Goal: Information Seeking & Learning: Learn about a topic

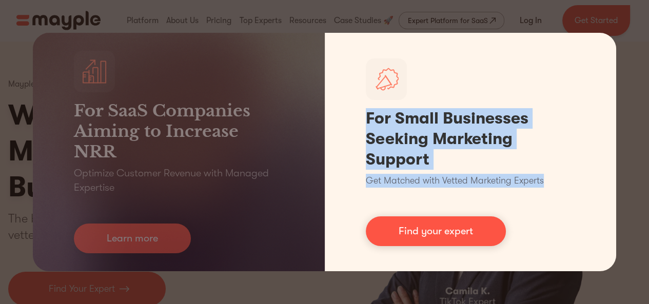
drag, startPoint x: 363, startPoint y: 119, endPoint x: 553, endPoint y: 185, distance: 201.3
click at [553, 185] on div "For Small Businesses Seeking Marketing Support Get Matched with Vetted Marketin…" at bounding box center [471, 152] width 292 height 239
click at [555, 194] on div "For Small Businesses Seeking Marketing Support Get Matched with Vetted Marketin…" at bounding box center [471, 152] width 292 height 239
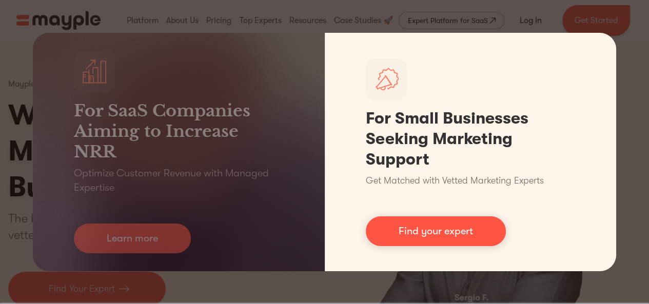
click at [612, 55] on div "For Small Businesses Seeking Marketing Support Get Matched with Vetted Marketin…" at bounding box center [471, 152] width 292 height 239
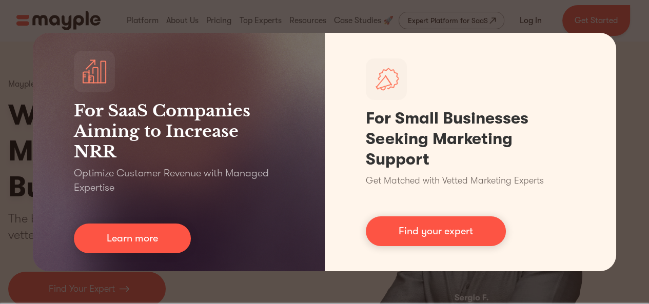
click at [632, 51] on div "For SaaS Companies Aiming to Increase NRR Optimize Customer Revenue with Manage…" at bounding box center [324, 152] width 649 height 304
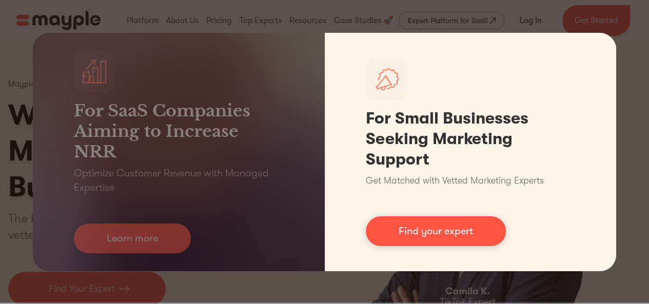
click at [424, 233] on link "Find your expert" at bounding box center [436, 232] width 140 height 30
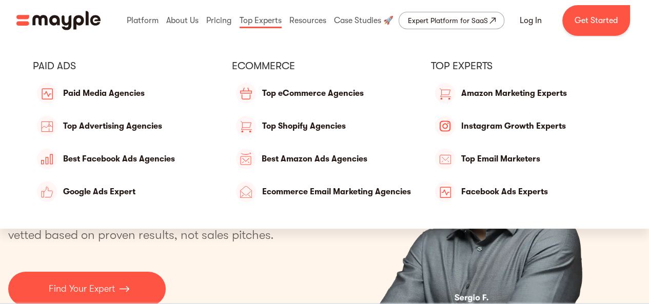
click at [278, 192] on link "Ecommerce Email Marketing Agencies" at bounding box center [324, 192] width 185 height 25
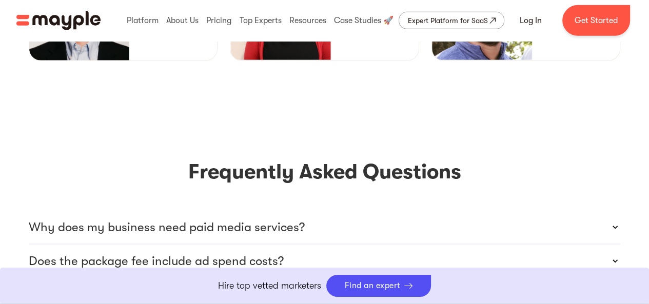
scroll to position [2720, 0]
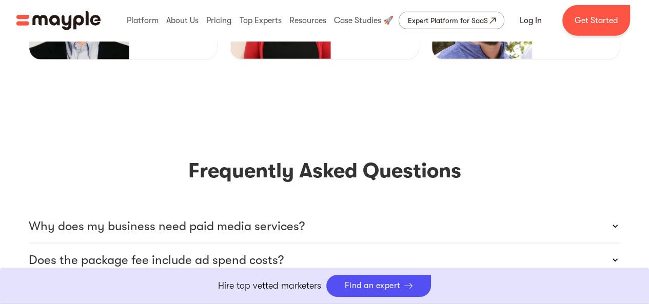
click at [364, 210] on div "Why does my business need paid media services?" at bounding box center [325, 226] width 592 height 33
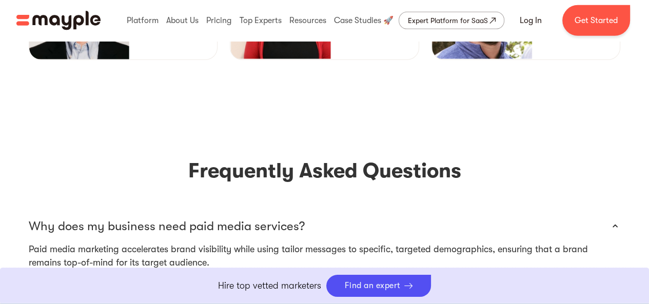
click at [364, 210] on div "Why does my business need paid media services?" at bounding box center [325, 226] width 592 height 33
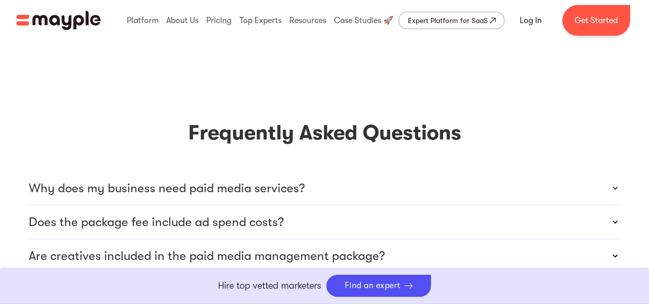
scroll to position [2771, 0]
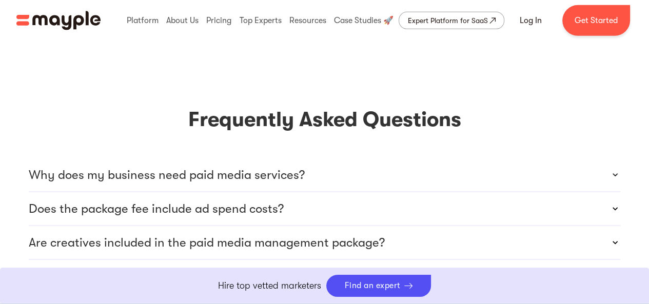
click at [332, 192] on div "Does the package fee include ad spend costs?" at bounding box center [325, 208] width 592 height 33
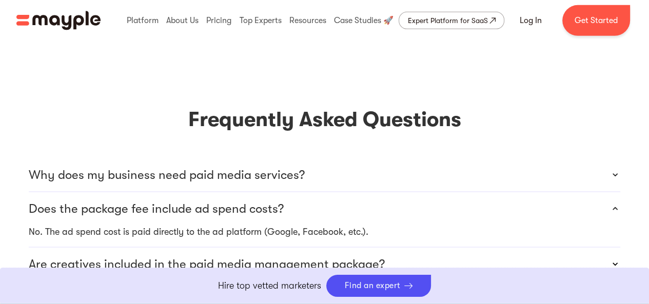
click at [332, 192] on div "Does the package fee include ad spend costs?" at bounding box center [325, 208] width 592 height 33
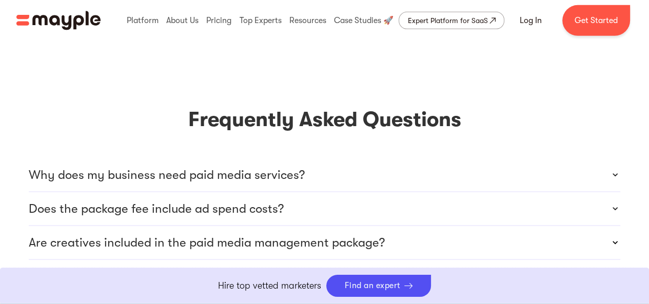
scroll to position [2822, 0]
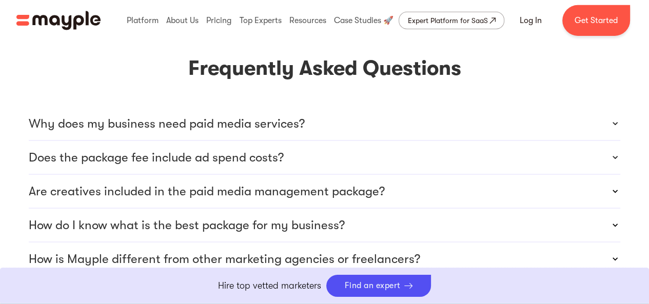
click at [341, 183] on p "Are creatives included in the paid media management package?" at bounding box center [207, 191] width 356 height 16
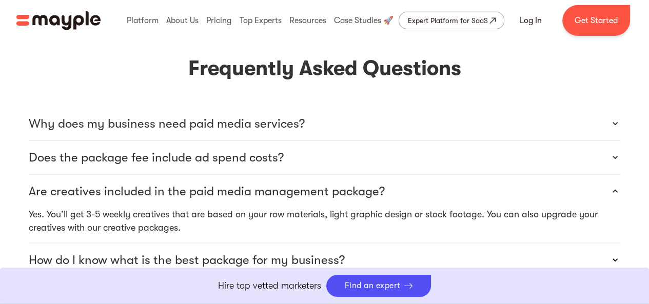
click at [341, 183] on p "Are creatives included in the paid media management package?" at bounding box center [207, 191] width 356 height 16
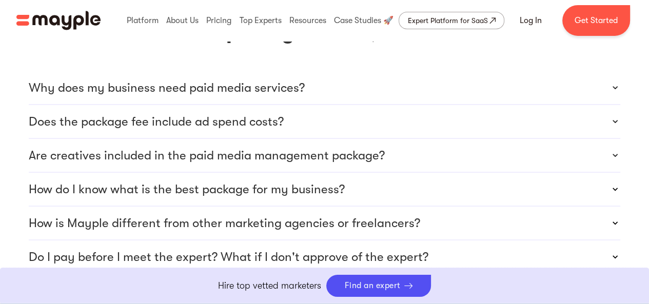
scroll to position [2925, 0]
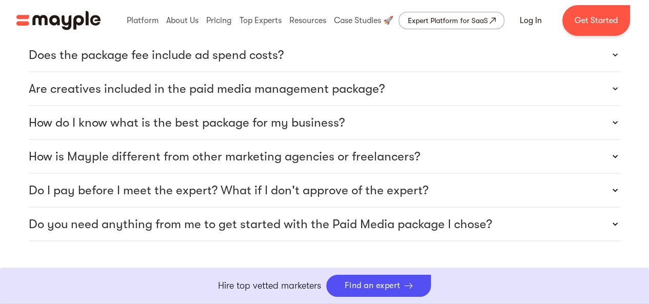
click at [374, 148] on p "How is Mayple different from other marketing agencies or freelancers?" at bounding box center [225, 156] width 392 height 16
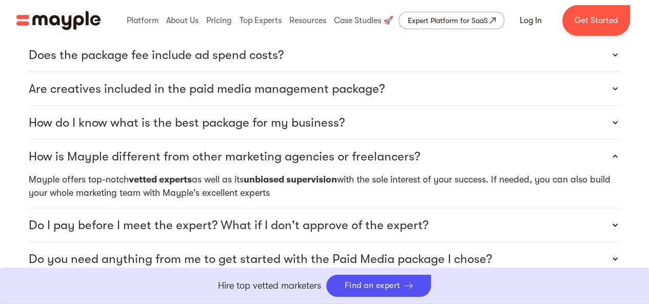
click at [374, 148] on p "How is Mayple different from other marketing agencies or freelancers?" at bounding box center [225, 156] width 392 height 16
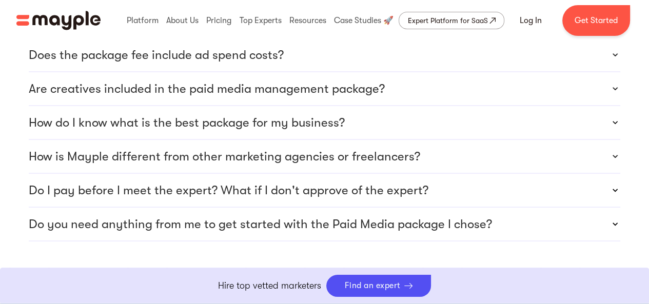
click at [384, 174] on div "Do I pay before I meet the expert? What if I don't approve of the expert?" at bounding box center [325, 190] width 592 height 33
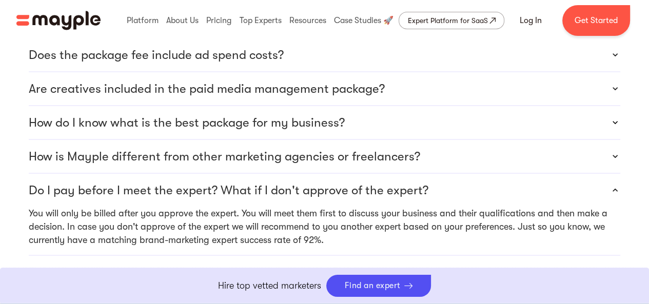
click at [384, 182] on p "Do I pay before I meet the expert? What if I don't approve of the expert?" at bounding box center [229, 190] width 400 height 16
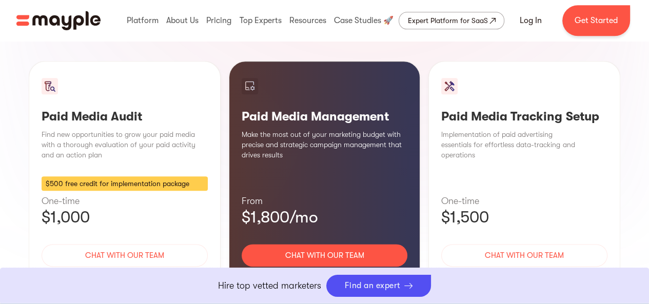
scroll to position [1026, 0]
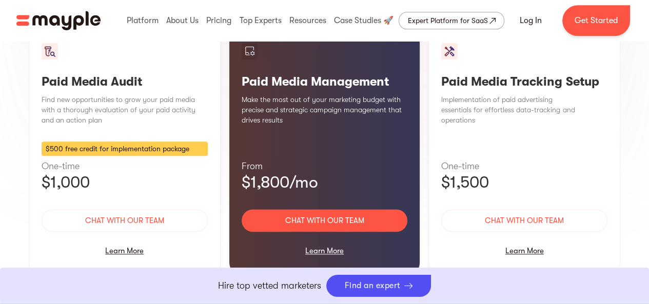
click at [332, 240] on div "Learn More" at bounding box center [325, 251] width 166 height 22
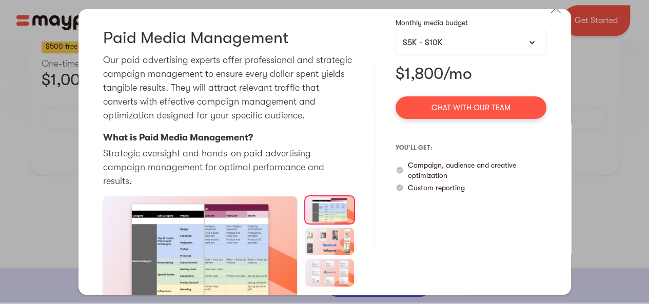
scroll to position [25, 0]
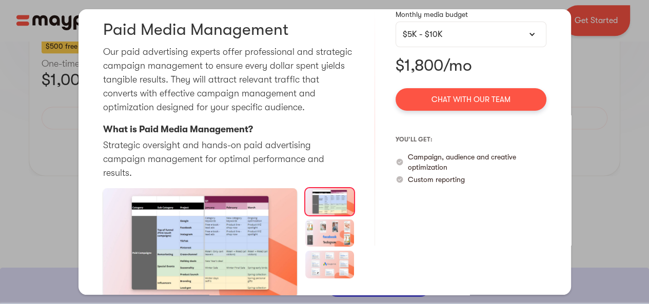
click at [219, 217] on img "open lightbox" at bounding box center [200, 242] width 194 height 109
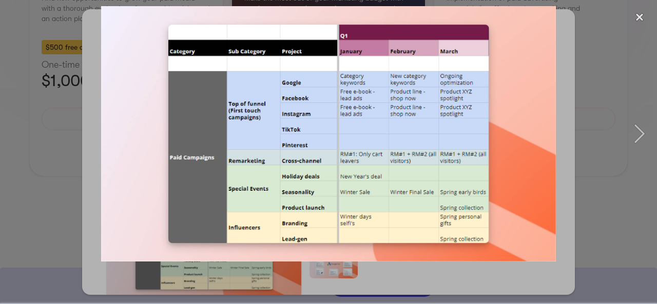
click at [602, 81] on div at bounding box center [328, 134] width 657 height 256
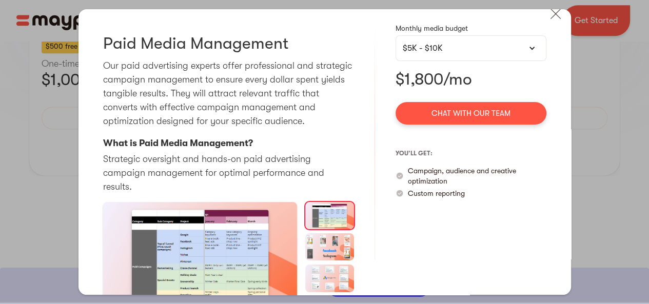
scroll to position [0, 0]
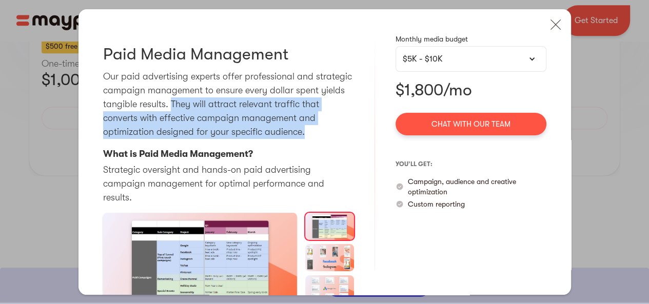
drag, startPoint x: 221, startPoint y: 104, endPoint x: 338, endPoint y: 130, distance: 119.9
click at [338, 130] on p "Our paid advertising experts offer professional and strategic campaign manageme…" at bounding box center [228, 104] width 251 height 69
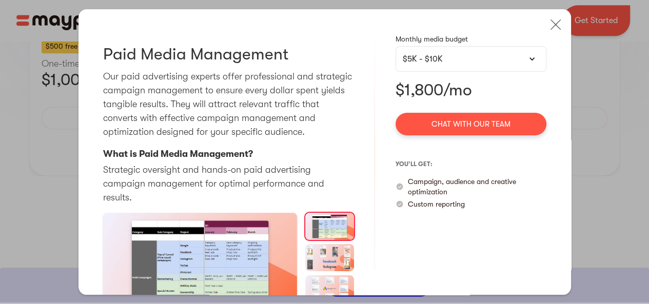
click at [174, 157] on p "What is Paid Media Management?" at bounding box center [178, 154] width 150 height 14
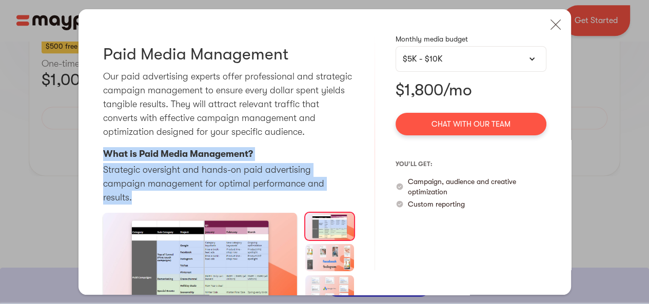
drag, startPoint x: 105, startPoint y: 157, endPoint x: 326, endPoint y: 193, distance: 224.7
click at [326, 193] on div "Paid Media Management Our paid advertising experts offer professional and strat…" at bounding box center [228, 152] width 251 height 237
click at [347, 154] on div "Paid Media Management Our paid advertising experts offer professional and strat…" at bounding box center [228, 152] width 251 height 237
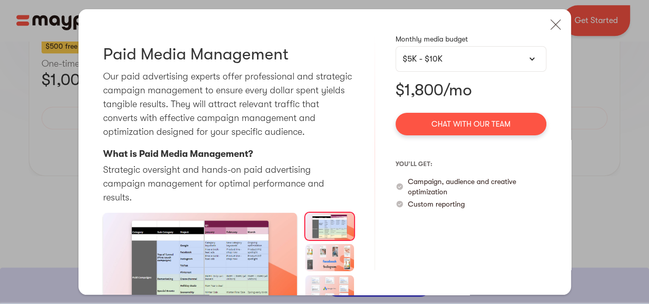
click at [457, 60] on div "$5K - $10K" at bounding box center [471, 59] width 137 height 12
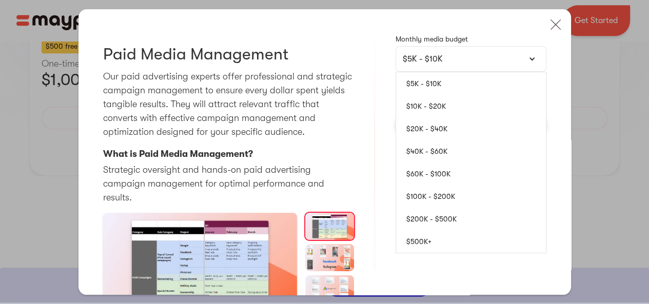
click at [434, 102] on link "$10K - $20K" at bounding box center [471, 106] width 150 height 23
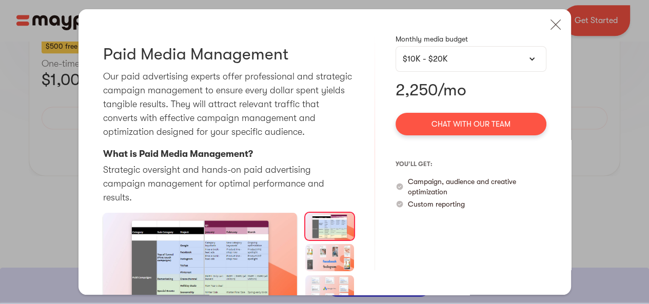
click at [453, 55] on div "$10K - $20K" at bounding box center [471, 59] width 137 height 12
click at [453, 57] on div "$10K - $20K" at bounding box center [471, 59] width 137 height 12
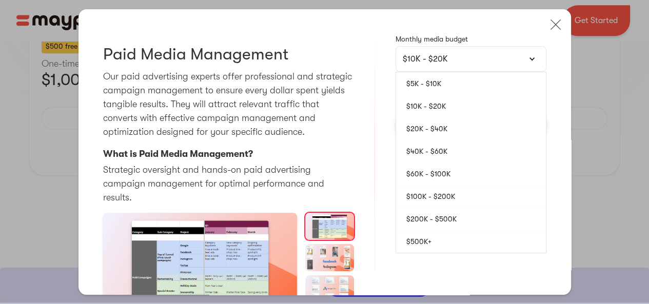
click at [431, 133] on link "$20K - $40K" at bounding box center [471, 129] width 150 height 23
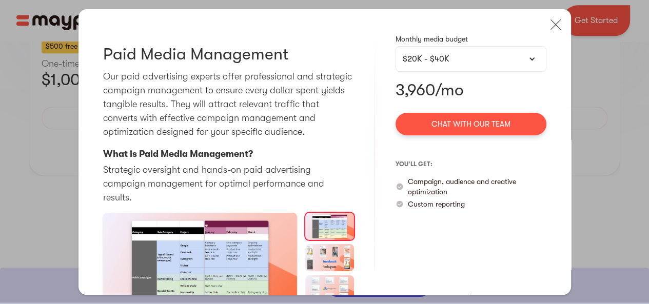
click at [457, 63] on div "$20K - $40K" at bounding box center [471, 59] width 137 height 12
click at [463, 59] on div "$20K - $40K" at bounding box center [471, 59] width 137 height 12
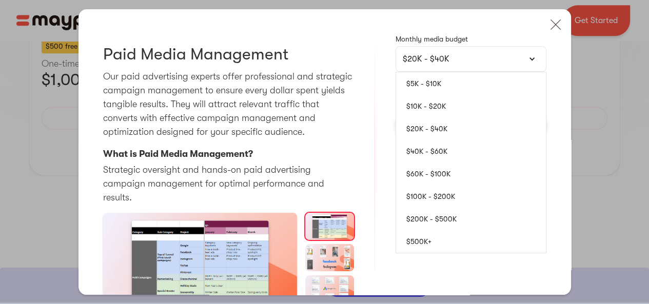
click at [449, 81] on link "$5K - $10K" at bounding box center [471, 83] width 150 height 23
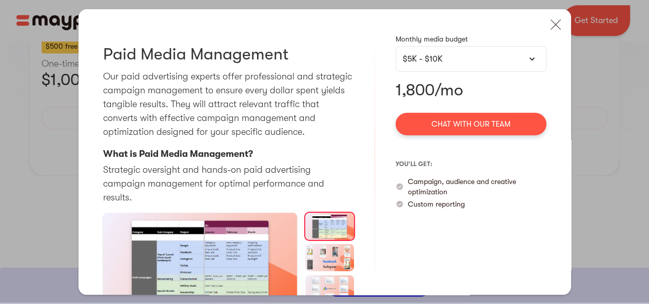
click at [389, 90] on div "Paid Media Management Our paid advertising experts offer professional and strat…" at bounding box center [325, 152] width 493 height 286
click at [497, 57] on div "$5K - $10K" at bounding box center [471, 59] width 137 height 12
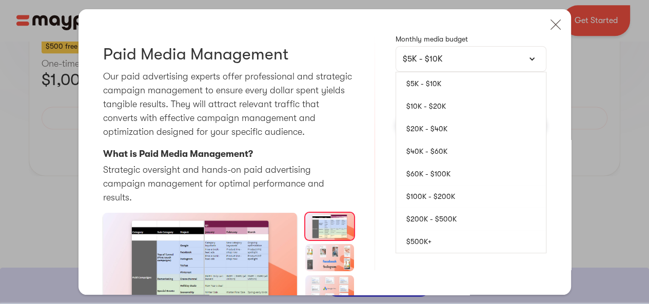
click at [458, 201] on link "$100K - $200K" at bounding box center [471, 196] width 150 height 23
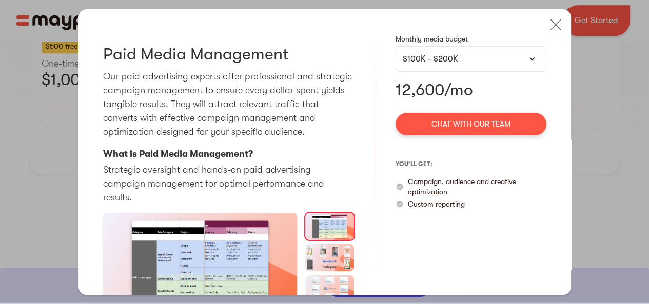
click at [460, 62] on div "$100K - $200K" at bounding box center [471, 59] width 137 height 12
click at [480, 54] on div "$100K - $200K" at bounding box center [471, 59] width 137 height 12
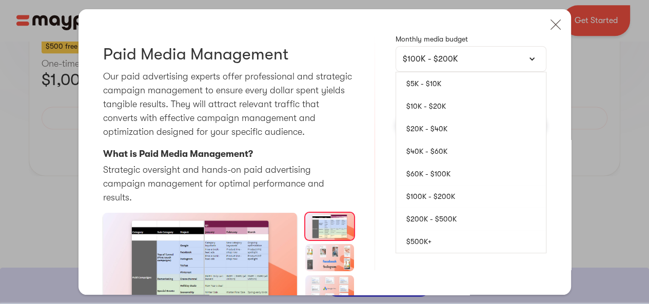
click at [431, 244] on link "$500K+" at bounding box center [471, 241] width 150 height 23
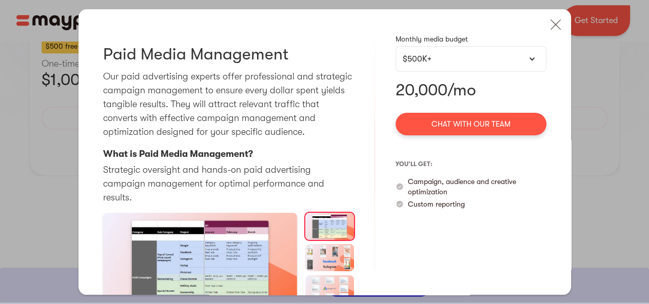
click at [447, 61] on div "$500K+" at bounding box center [471, 59] width 137 height 12
click at [449, 61] on div "$500K+" at bounding box center [471, 59] width 137 height 12
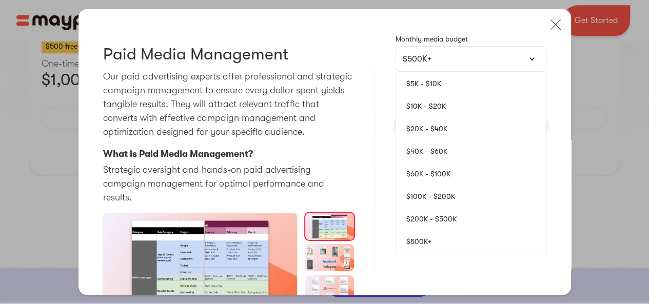
click at [440, 80] on link "$5K - $10K" at bounding box center [471, 83] width 150 height 23
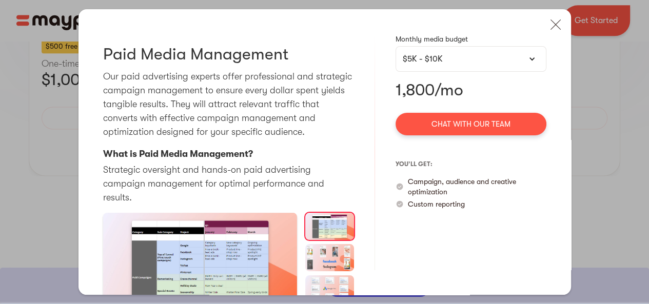
click at [456, 64] on div "$5K - $10K" at bounding box center [471, 59] width 137 height 12
click at [452, 54] on div "$5K - $10K" at bounding box center [471, 59] width 137 height 12
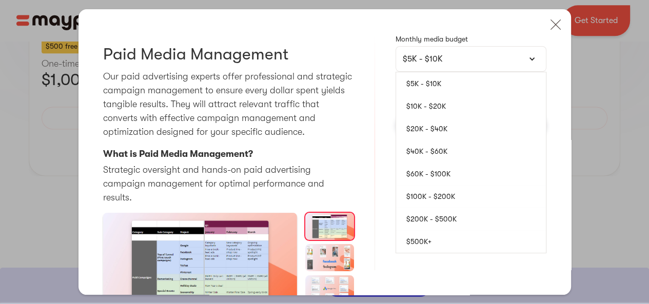
click at [448, 107] on link "$10K - $20K" at bounding box center [471, 106] width 150 height 23
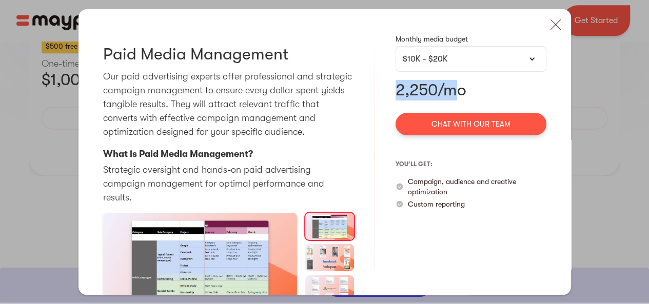
drag, startPoint x: 395, startPoint y: 90, endPoint x: 458, endPoint y: 94, distance: 63.3
click at [458, 94] on p "2,250/mo" at bounding box center [471, 90] width 151 height 21
click at [434, 93] on p "2,250/mo" at bounding box center [471, 90] width 151 height 21
click at [433, 60] on div "$10K - $20K" at bounding box center [471, 59] width 137 height 12
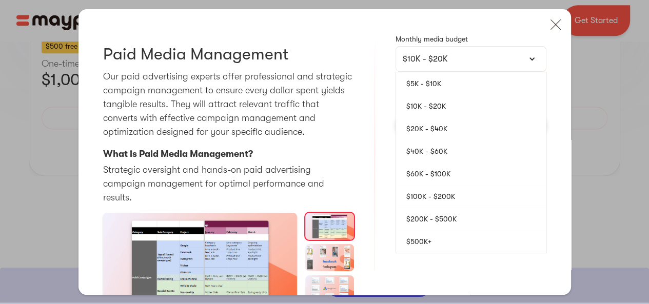
click at [423, 82] on link "$5K - $10K" at bounding box center [471, 83] width 150 height 23
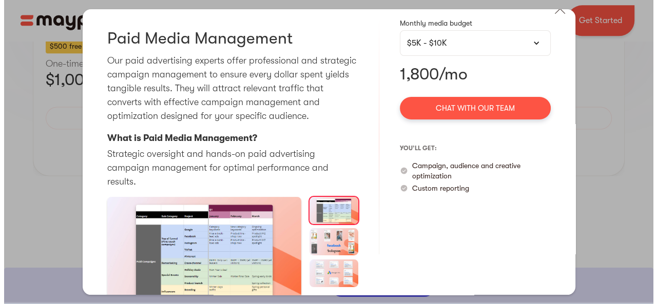
scroll to position [25, 0]
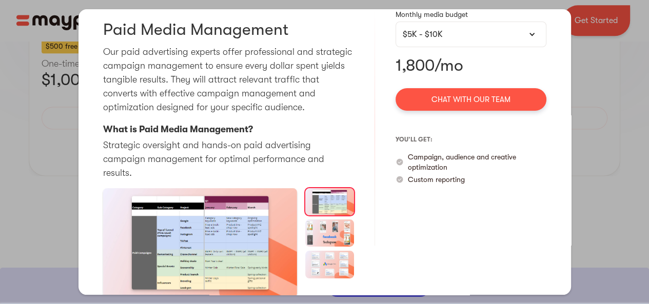
click at [259, 228] on img "open lightbox" at bounding box center [200, 242] width 194 height 109
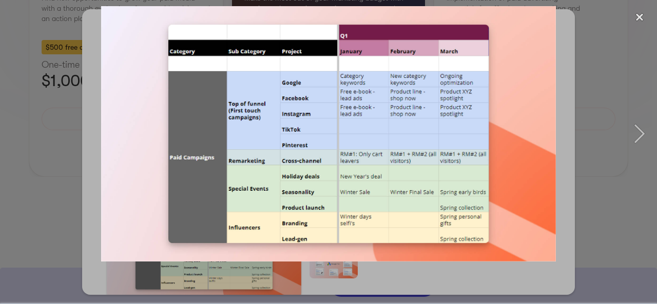
click at [639, 131] on div "next image" at bounding box center [639, 134] width 35 height 256
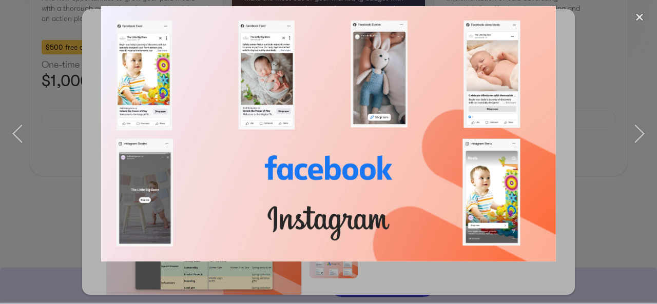
click at [639, 131] on div "next image" at bounding box center [639, 134] width 35 height 256
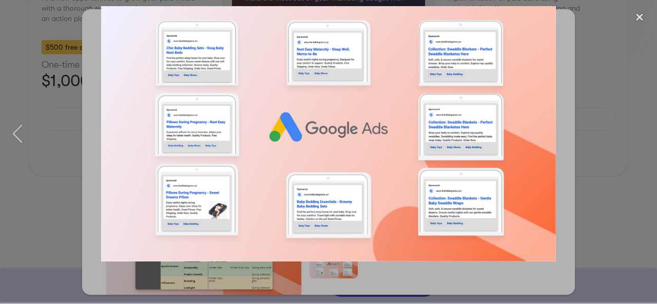
click at [629, 115] on div "next image" at bounding box center [639, 134] width 35 height 256
click at [603, 157] on div at bounding box center [328, 134] width 657 height 256
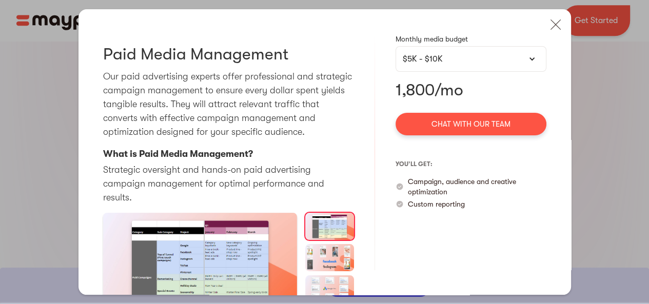
scroll to position [718, 0]
click at [619, 182] on div "Paid Media Audit Pausing and thoroughly analyzing your activity can be of great…" at bounding box center [324, 152] width 649 height 304
click at [549, 24] on img at bounding box center [555, 24] width 23 height 23
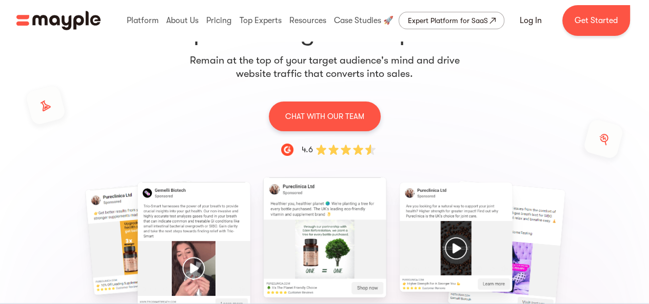
scroll to position [0, 0]
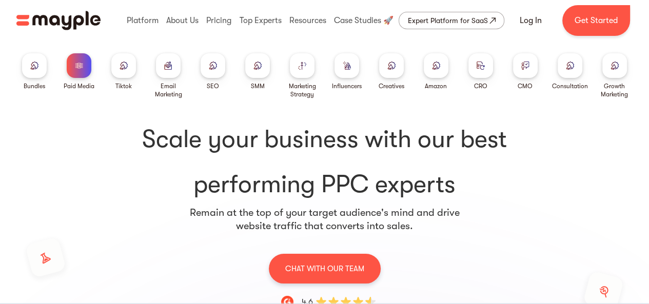
click at [163, 68] on div at bounding box center [168, 65] width 25 height 25
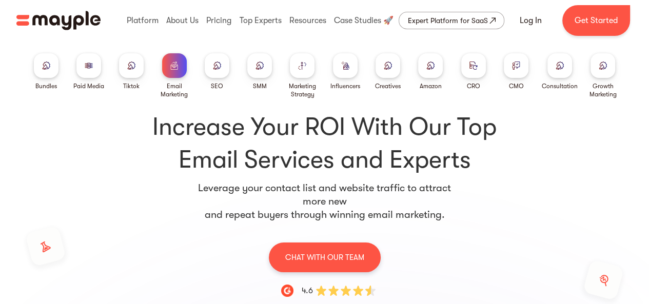
click at [562, 56] on div at bounding box center [560, 65] width 25 height 25
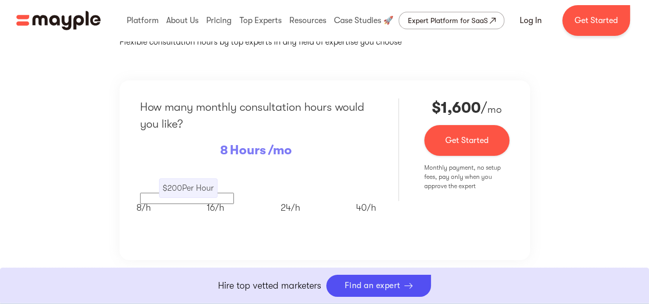
scroll to position [154, 0]
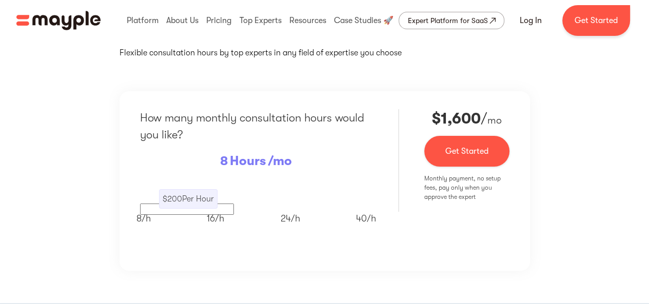
click at [216, 164] on div "How many monthly consultation hours would you like? 8 Hours /mo $ 200 Per Hour …" at bounding box center [256, 177] width 233 height 136
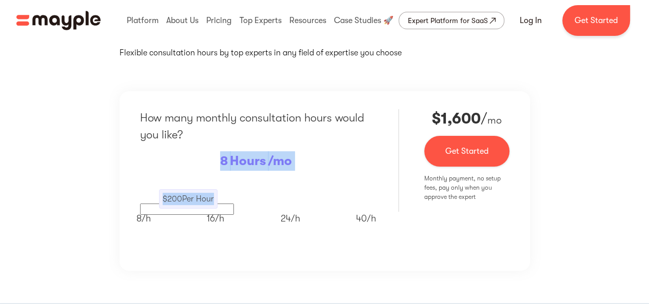
drag, startPoint x: 221, startPoint y: 162, endPoint x: 314, endPoint y: 162, distance: 93.4
click at [314, 162] on div "How many monthly consultation hours would you like? 8 Hours /mo $ 200 Per Hour …" at bounding box center [256, 177] width 233 height 136
click at [300, 172] on div "How many monthly consultation hours would you like? 8 Hours /mo $ 200 Per Hour …" at bounding box center [256, 177] width 233 height 136
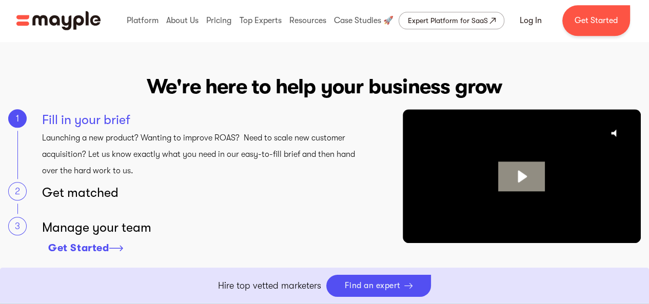
scroll to position [872, 0]
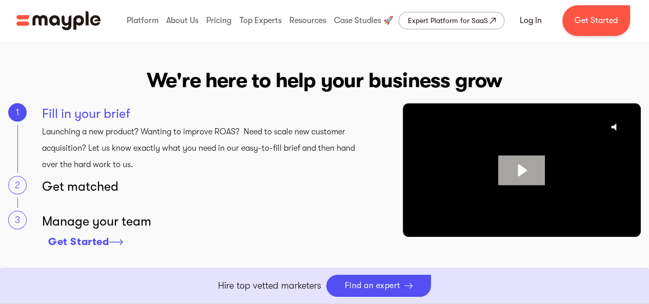
click at [528, 169] on icon "Play Video: Mayple. Your Digital Marketing Home." at bounding box center [521, 170] width 47 height 30
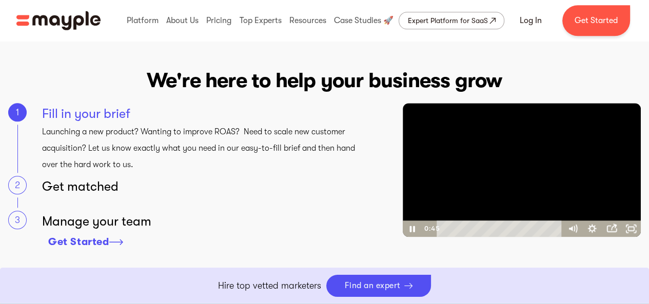
click at [534, 171] on div at bounding box center [522, 170] width 238 height 134
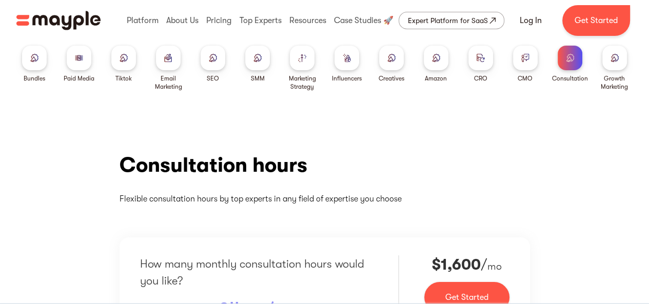
scroll to position [0, 0]
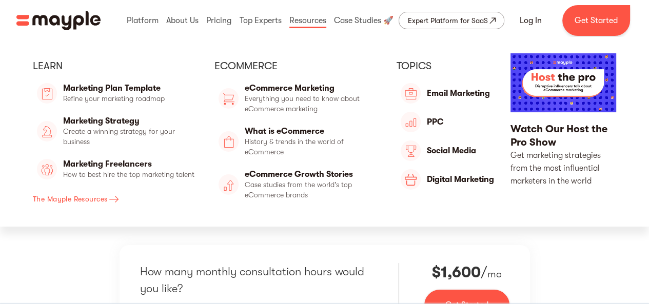
click at [120, 127] on link "Marketing Strategy" at bounding box center [117, 131] width 169 height 35
